Goal: Task Accomplishment & Management: Complete application form

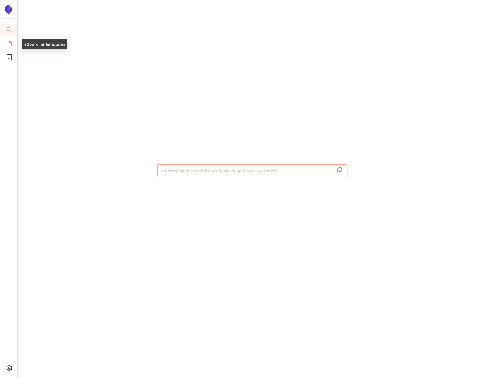
click at [8, 45] on icon "file-add" at bounding box center [9, 44] width 6 height 6
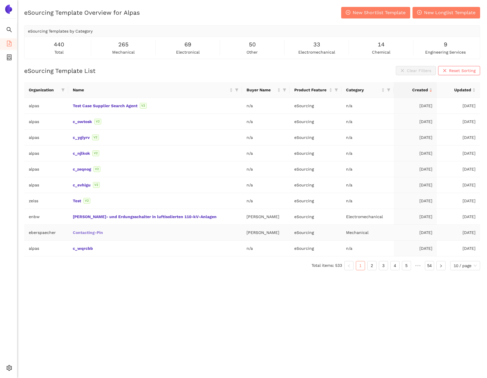
click at [0, 0] on link "Contacting-Pin" at bounding box center [0, 0] width 0 height 0
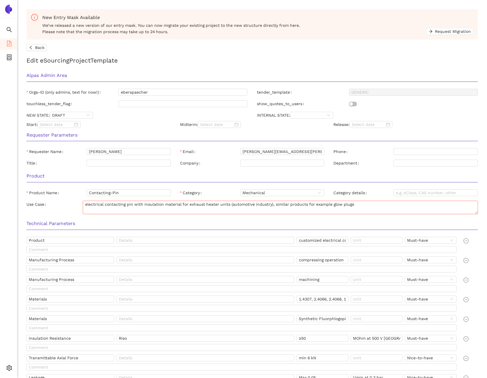
drag, startPoint x: 189, startPoint y: 205, endPoint x: 230, endPoint y: 203, distance: 40.9
click at [230, 203] on textarea "electrical contacting pin with insulation material for exhaust heater units (au…" at bounding box center [280, 207] width 395 height 13
click at [177, 59] on h2 "Edit eSourcing Project Template" at bounding box center [252, 60] width 452 height 9
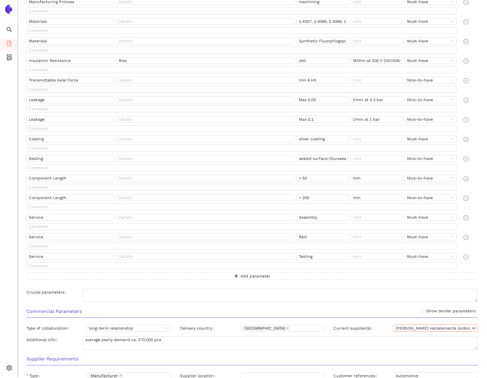
drag, startPoint x: 411, startPoint y: 327, endPoint x: 460, endPoint y: 327, distance: 48.9
click at [460, 327] on input "[PERSON_NAME] Heizelemente GmbH, Hidria d. o. o." at bounding box center [436, 327] width 84 height 7
drag, startPoint x: 462, startPoint y: 328, endPoint x: 480, endPoint y: 328, distance: 18.4
click at [480, 328] on div "Current supplier(s) [PERSON_NAME] Heizelemente GmbH, Hidria d. o. o." at bounding box center [406, 328] width 154 height 9
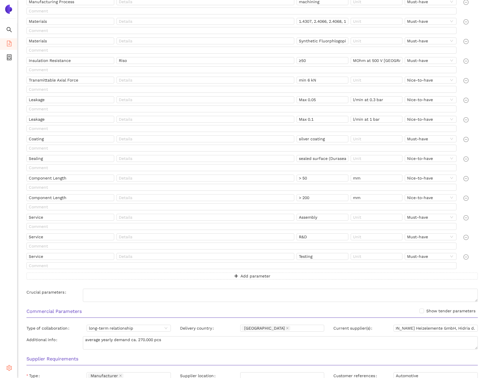
scroll to position [0, 0]
drag, startPoint x: 407, startPoint y: 323, endPoint x: 404, endPoint y: 327, distance: 5.1
click at [407, 324] on div "Commercial Parameters Show tender parameters Type of collaboration long-term re…" at bounding box center [252, 327] width 461 height 47
drag, startPoint x: 397, startPoint y: 329, endPoint x: 482, endPoint y: 327, distance: 85.5
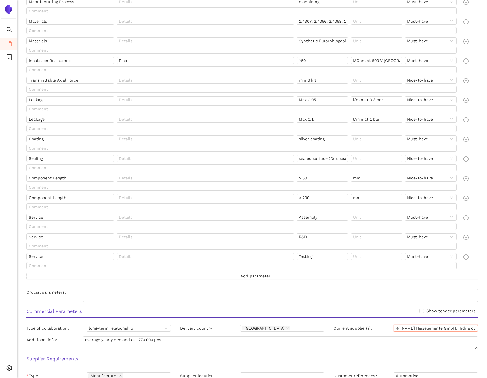
click at [482, 327] on div "Current supplier(s) [PERSON_NAME] Heizelemente GmbH, Hidria d. o. o." at bounding box center [406, 328] width 154 height 9
